Goal: Navigation & Orientation: Find specific page/section

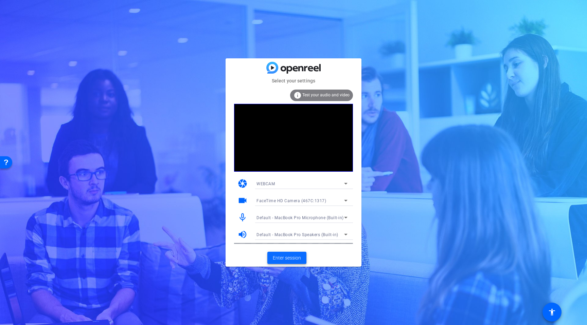
click at [291, 260] on span "Enter session" at bounding box center [287, 258] width 28 height 7
